Goal: Information Seeking & Learning: Learn about a topic

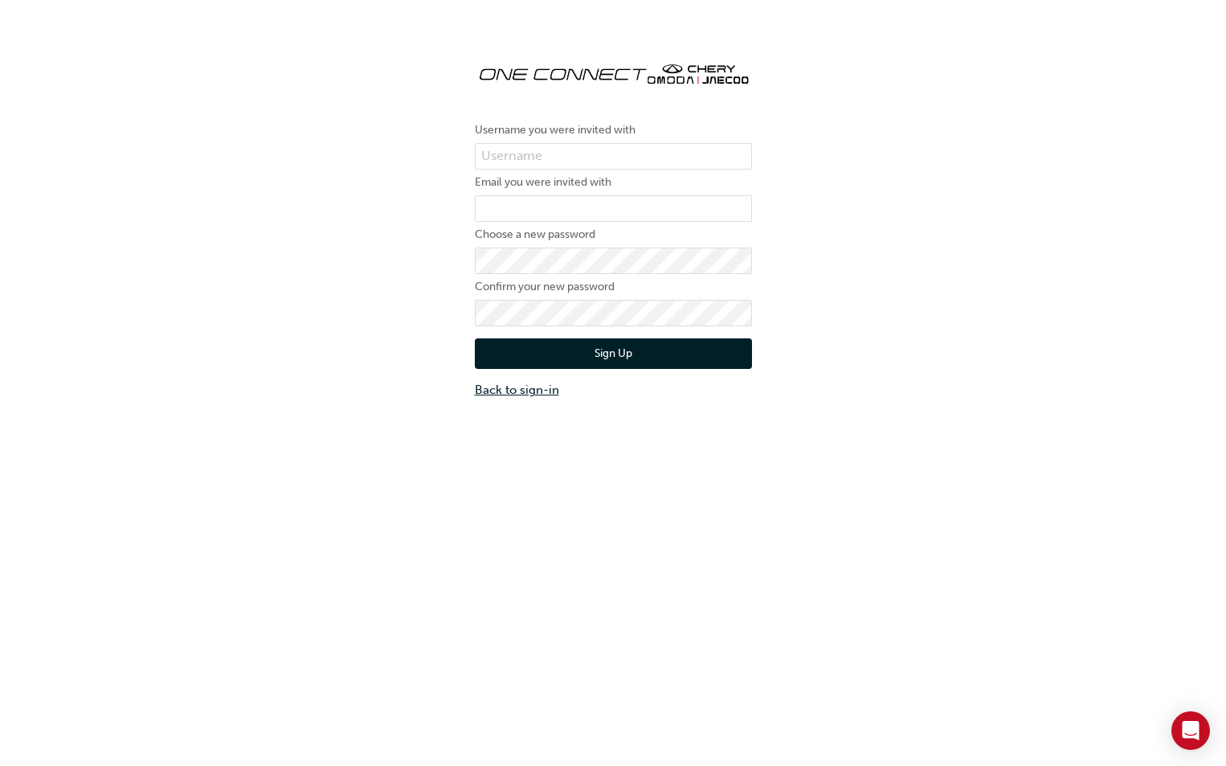
click at [514, 386] on link "Back to sign-in" at bounding box center [613, 390] width 277 height 18
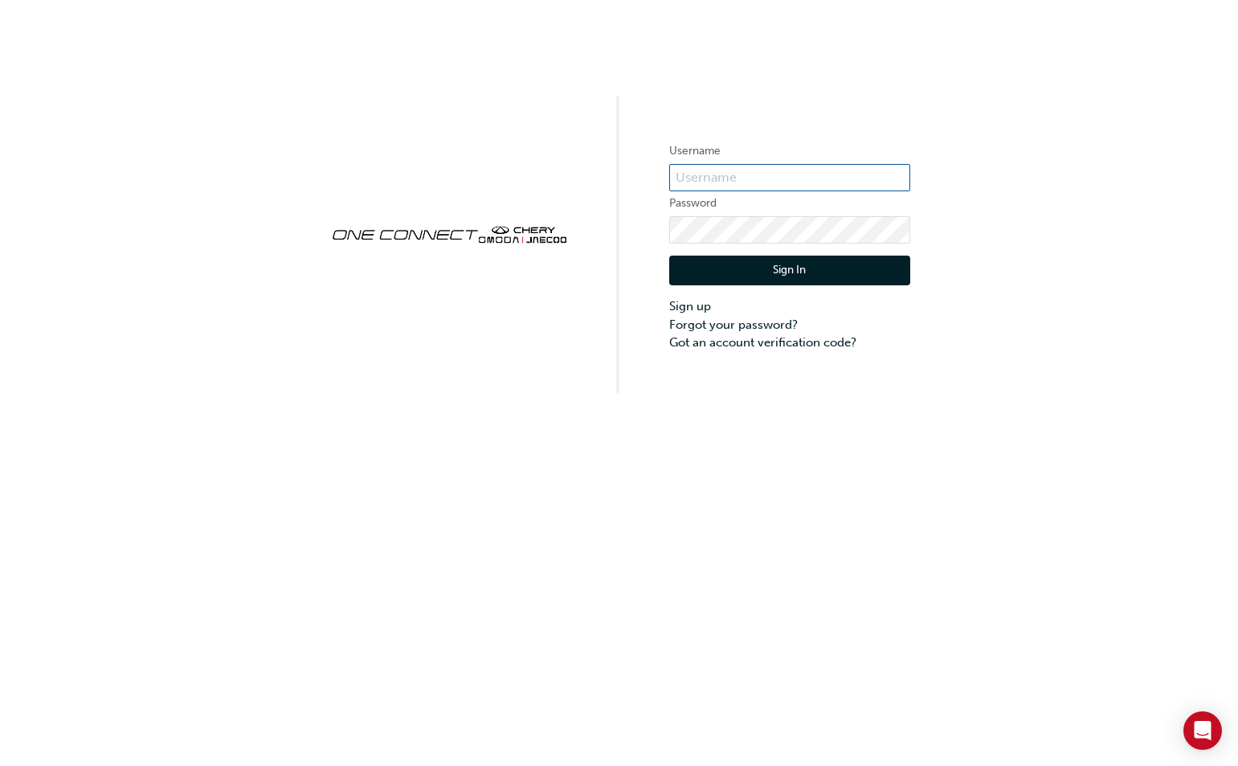
click at [784, 169] on input "text" at bounding box center [789, 177] width 241 height 27
paste input "ONE00324"
type input "ONE00324"
click button "Sign In" at bounding box center [789, 270] width 241 height 31
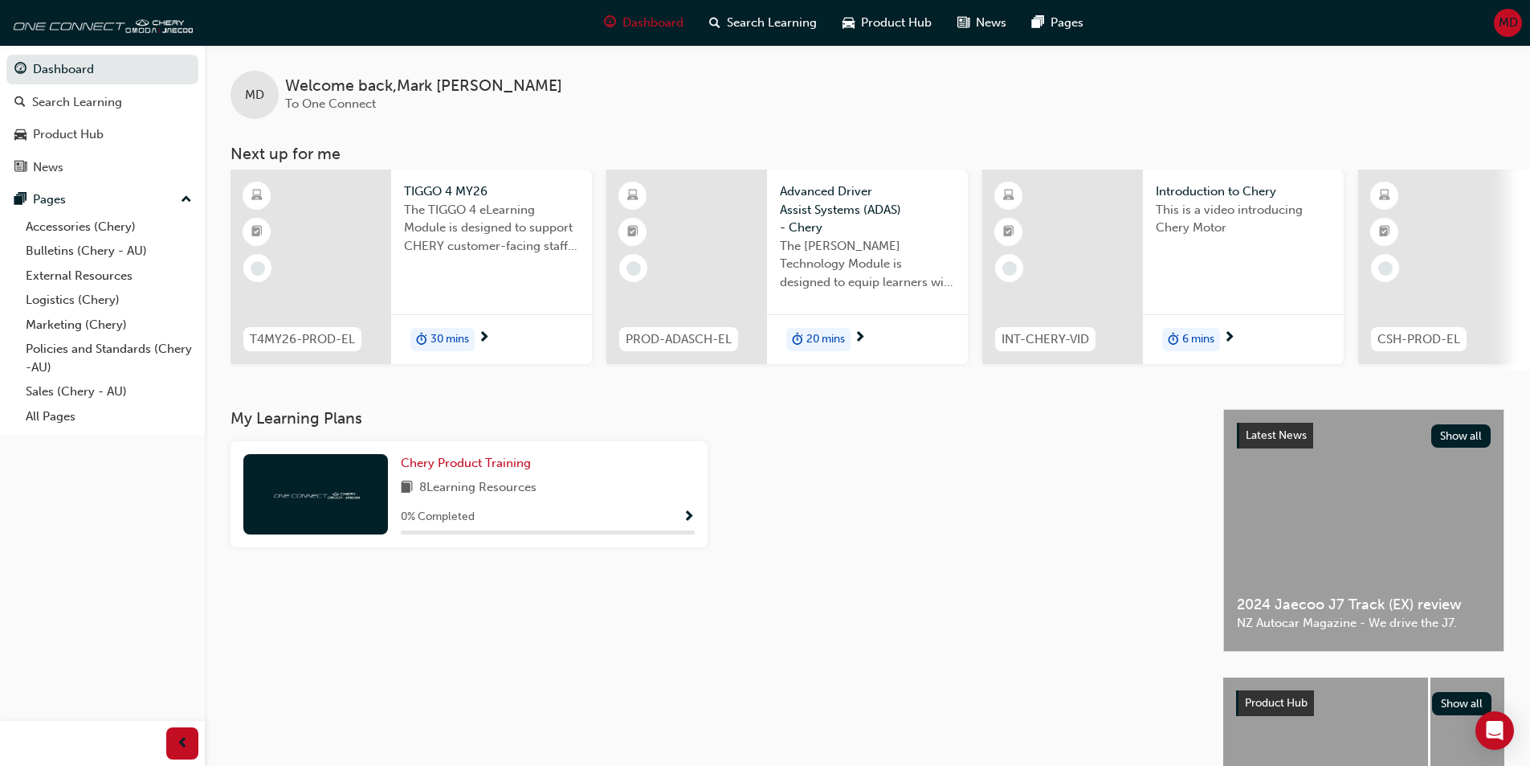
click at [434, 331] on span "30 mins" at bounding box center [450, 339] width 39 height 18
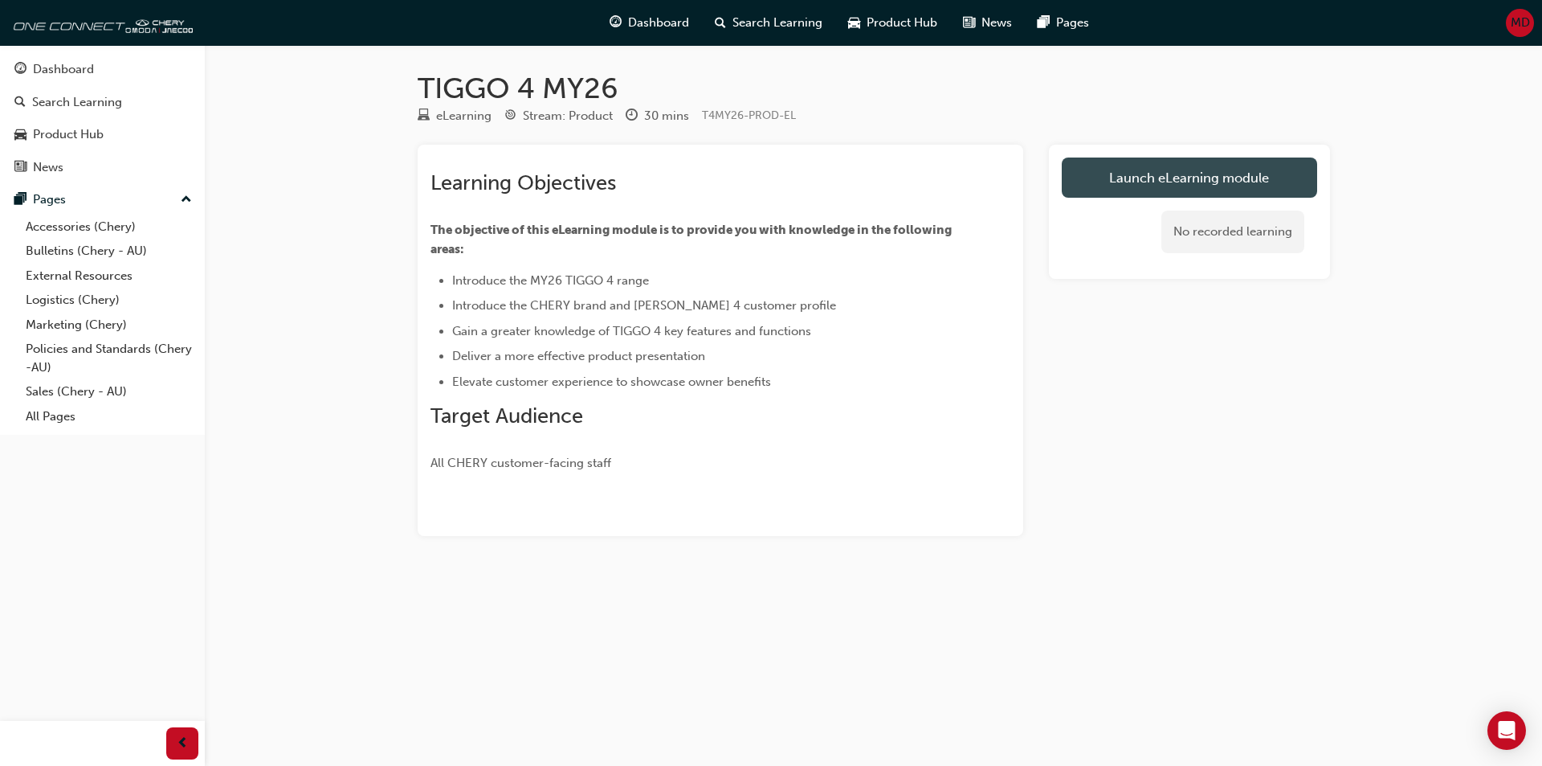
click at [1143, 182] on link "Launch eLearning module" at bounding box center [1189, 177] width 255 height 40
